Goal: Answer question/provide support: Answer question/provide support

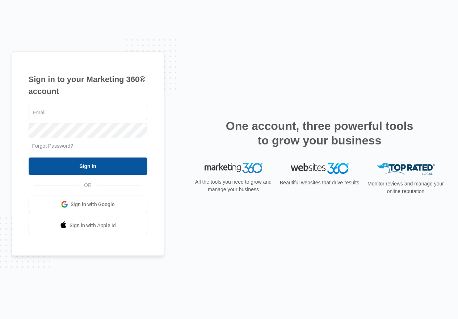
type input "[EMAIL_ADDRESS][DOMAIN_NAME]"
click at [90, 159] on input "Sign In" at bounding box center [88, 165] width 119 height 17
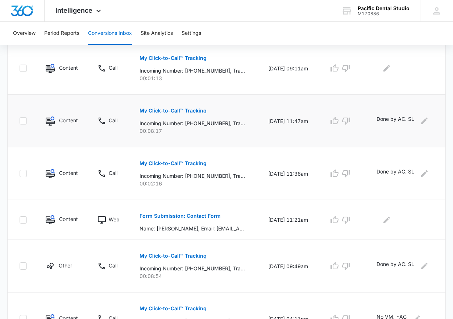
scroll to position [399, 0]
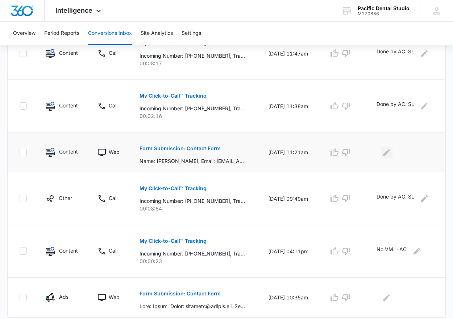
click at [391, 151] on icon "Edit Comments" at bounding box center [386, 152] width 9 height 9
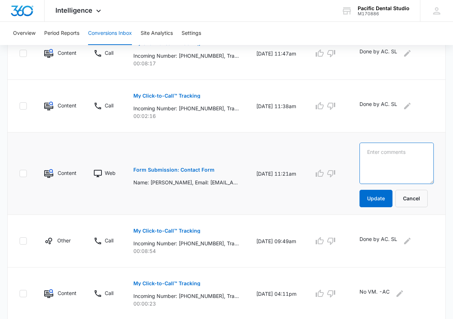
click at [376, 157] on textarea at bounding box center [397, 162] width 74 height 41
type textarea "Done by AC. SL"
click at [389, 196] on button "Update" at bounding box center [376, 198] width 33 height 17
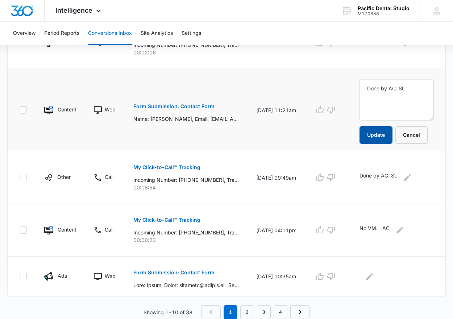
scroll to position [480, 0]
click at [379, 126] on button "Update" at bounding box center [376, 134] width 33 height 17
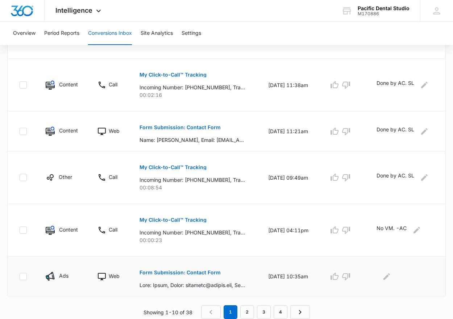
click at [395, 279] on div at bounding box center [405, 276] width 57 height 12
click at [391, 279] on icon "Edit Comments" at bounding box center [386, 276] width 9 height 9
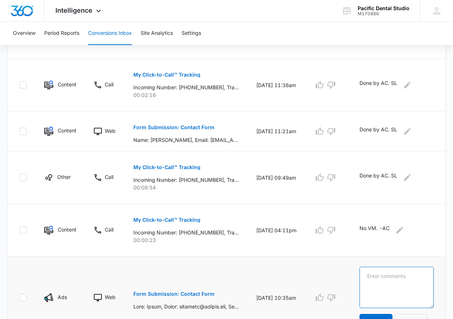
click at [391, 275] on textarea at bounding box center [397, 286] width 74 height 41
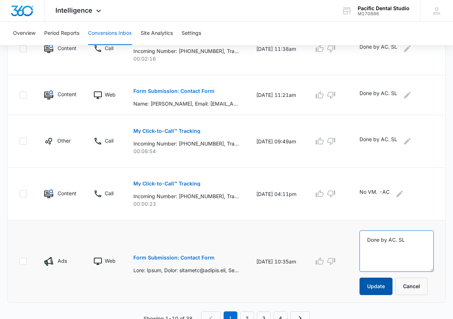
type textarea "Done by AC. SL"
click at [391, 288] on button "Update" at bounding box center [376, 285] width 33 height 17
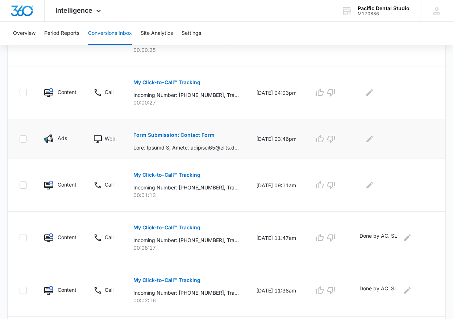
scroll to position [166, 0]
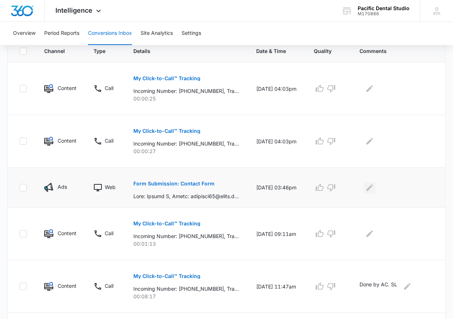
click at [374, 187] on icon "Edit Comments" at bounding box center [369, 187] width 9 height 9
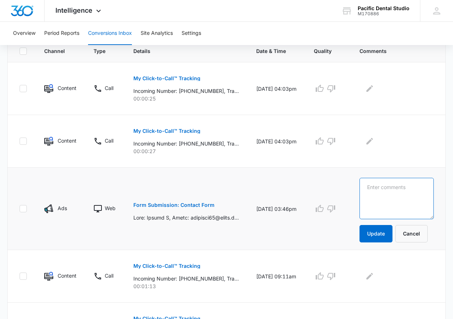
click at [381, 192] on textarea at bounding box center [397, 198] width 74 height 41
click at [397, 196] on textarea at bounding box center [397, 198] width 74 height 41
type textarea "Done by AC. SL"
click at [377, 238] on button "Update" at bounding box center [376, 233] width 33 height 17
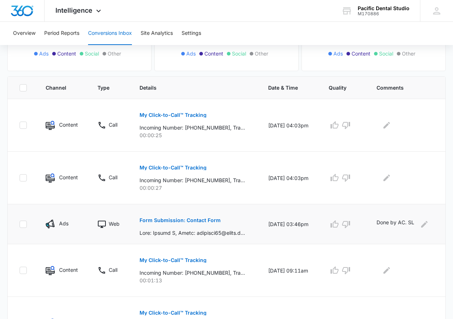
scroll to position [130, 0]
click at [224, 225] on div "Form Submission: Contact Form" at bounding box center [195, 223] width 111 height 25
click at [200, 218] on p "Form Submission: Contact Form" at bounding box center [180, 219] width 81 height 5
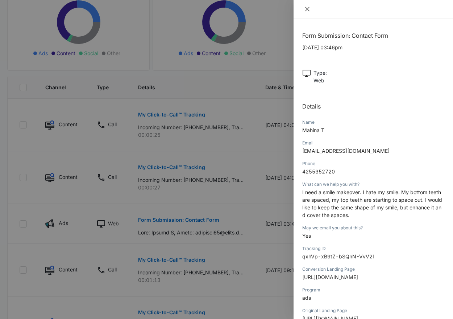
click at [310, 9] on button "Close" at bounding box center [307, 9] width 10 height 7
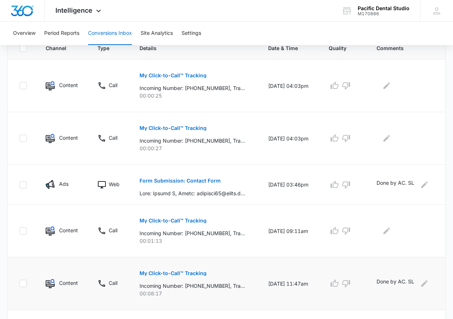
scroll to position [202, 0]
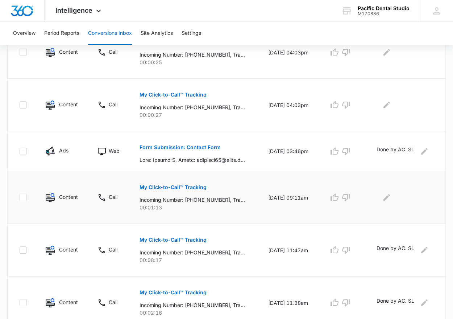
click at [187, 184] on p "My Click-to-Call™ Tracking" at bounding box center [173, 186] width 67 height 5
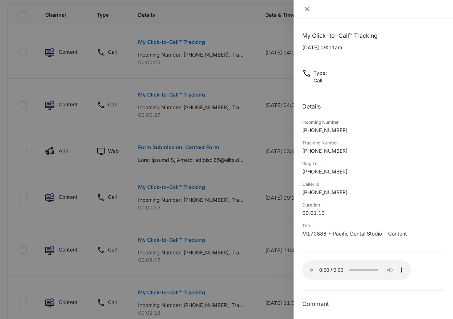
click at [304, 8] on icon "close" at bounding box center [307, 9] width 6 height 6
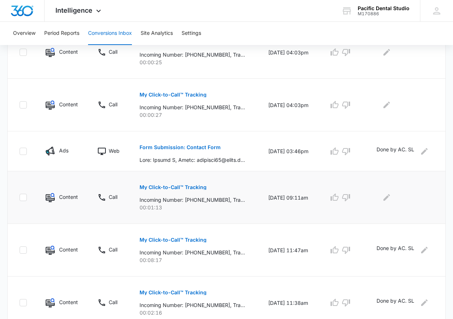
click at [387, 203] on td at bounding box center [407, 197] width 78 height 53
click at [391, 199] on icon "Edit Comments" at bounding box center [386, 197] width 9 height 9
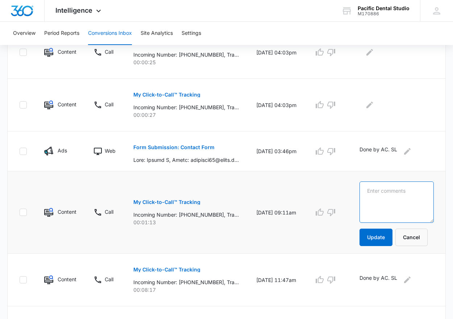
click at [377, 195] on textarea at bounding box center [397, 201] width 74 height 41
click at [385, 201] on textarea "Pt getting email address, no VM. SL" at bounding box center [397, 201] width 74 height 41
type textarea "Pt getting email, no VM. SL"
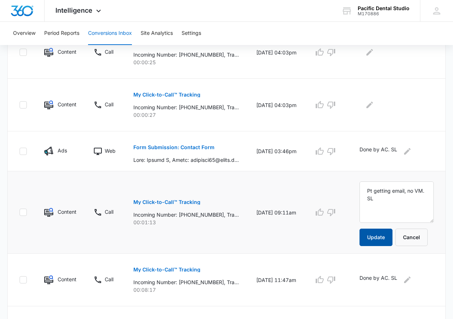
click at [384, 240] on button "Update" at bounding box center [376, 236] width 33 height 17
click at [393, 241] on button "Update" at bounding box center [376, 236] width 33 height 17
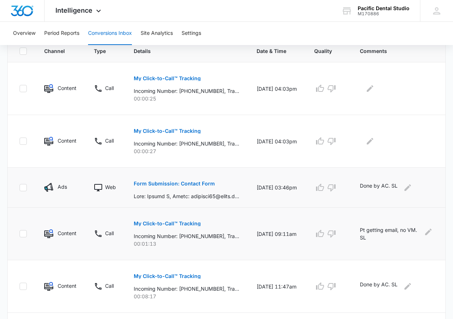
scroll to position [130, 0]
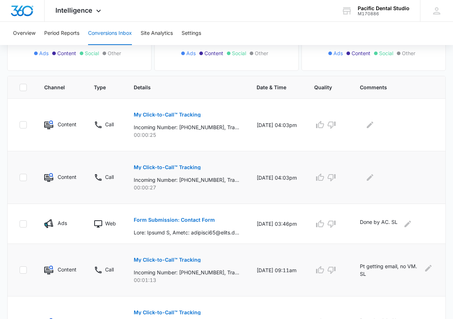
click at [192, 167] on p "My Click-to-Call™ Tracking" at bounding box center [167, 167] width 67 height 5
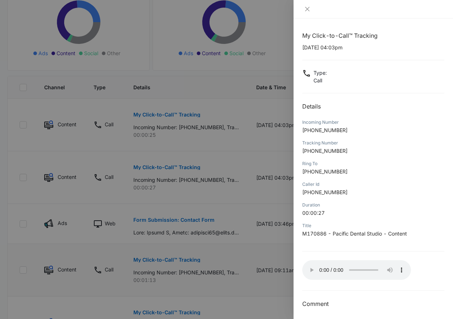
click at [305, 17] on div at bounding box center [373, 9] width 159 height 18
click at [305, 11] on icon "close" at bounding box center [307, 9] width 6 height 6
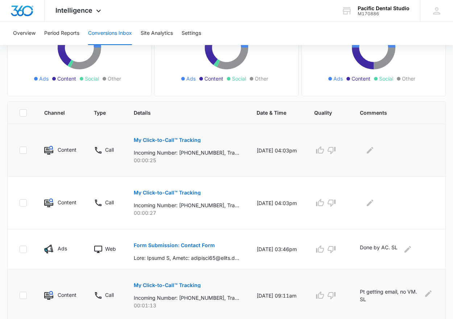
scroll to position [94, 0]
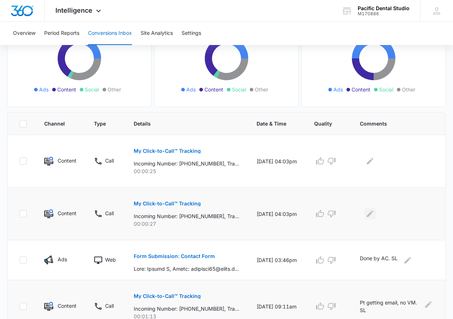
click at [376, 217] on button "Edit Comments" at bounding box center [370, 214] width 12 height 12
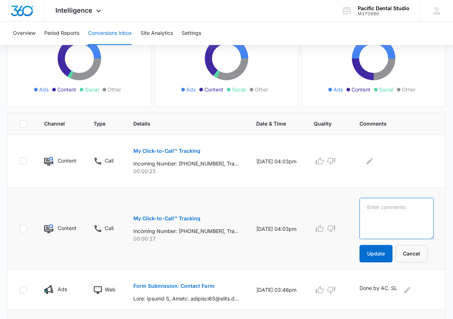
click at [376, 216] on textarea at bounding box center [397, 218] width 74 height 41
type textarea "Existing pt, refill request. SL"
click at [379, 253] on button "Update" at bounding box center [376, 253] width 33 height 17
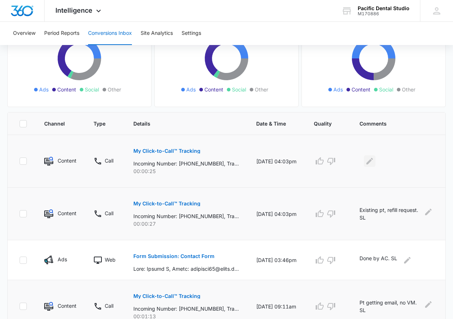
click at [374, 159] on icon "Edit Comments" at bounding box center [369, 161] width 9 height 9
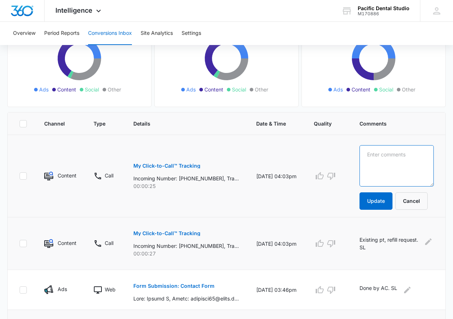
click at [377, 165] on textarea at bounding box center [397, 165] width 74 height 41
type textarea "Existing pt, refill request. SL"
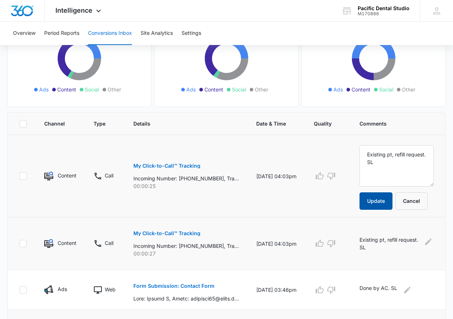
click at [381, 198] on button "Update" at bounding box center [376, 200] width 33 height 17
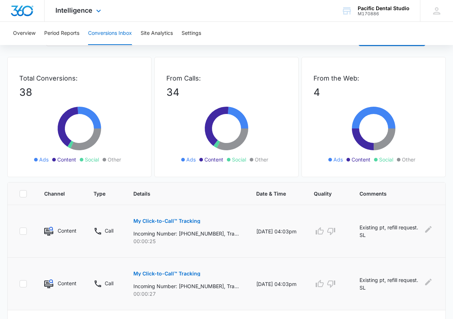
scroll to position [21, 0]
